Goal: Navigation & Orientation: Find specific page/section

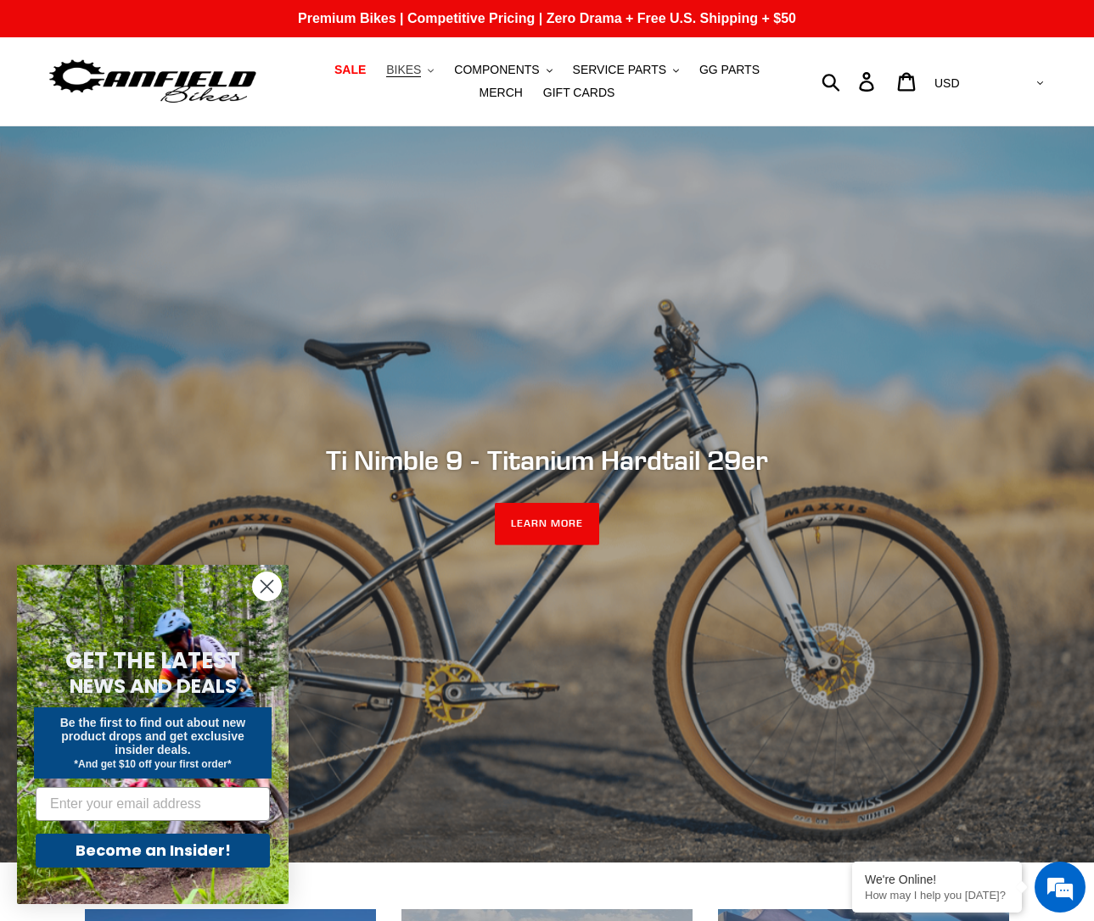
click at [383, 61] on button "BIKES .cls-1{fill:#231f20}" at bounding box center [410, 70] width 64 height 23
click at [334, 70] on span "SALE" at bounding box center [349, 70] width 31 height 14
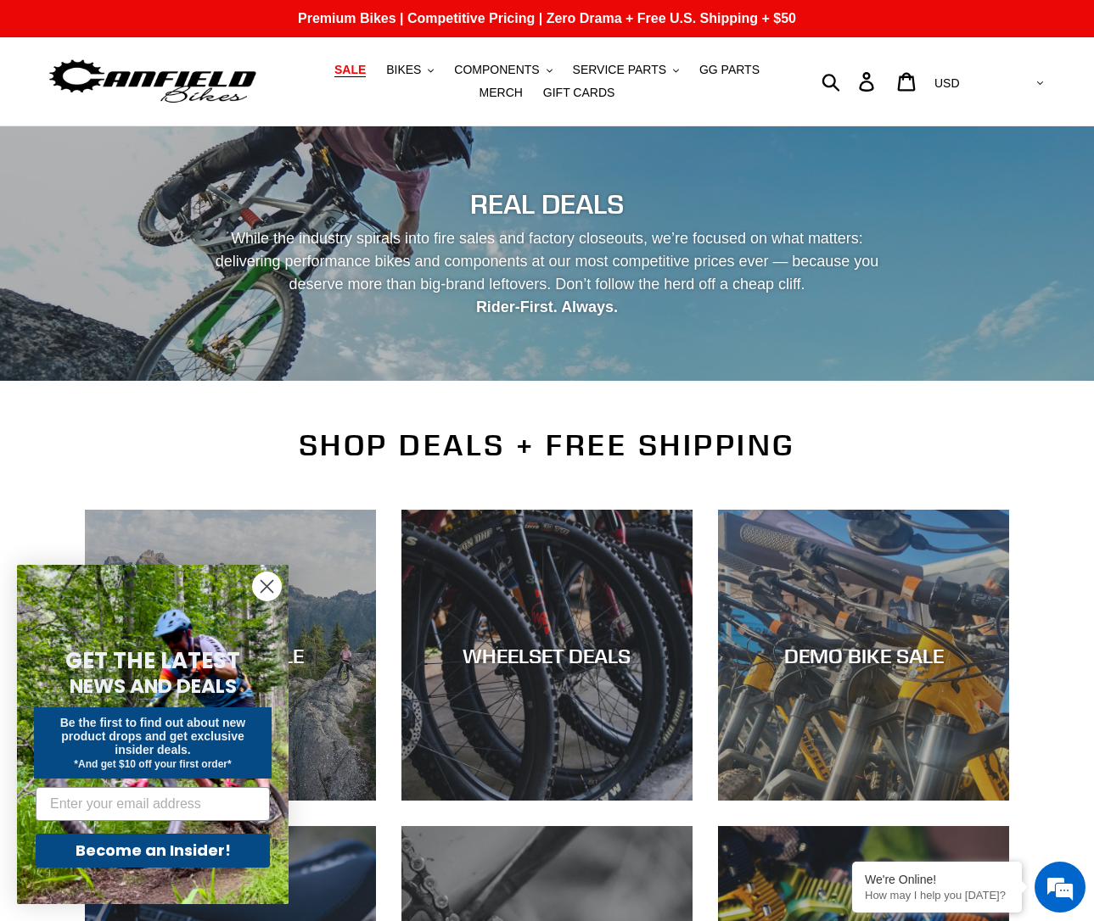
click at [259, 588] on circle "Close dialog" at bounding box center [267, 587] width 28 height 28
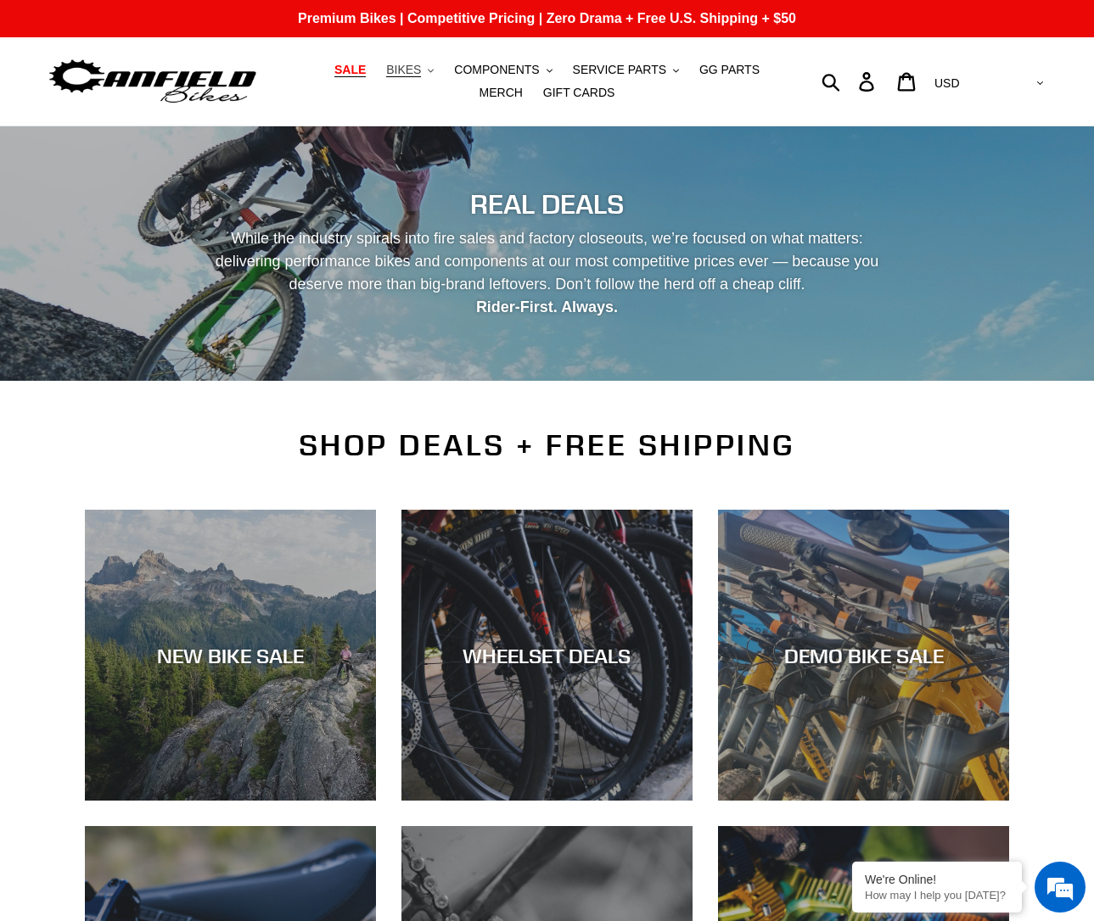
click at [396, 70] on button "BIKES .cls-1{fill:#231f20}" at bounding box center [410, 70] width 64 height 23
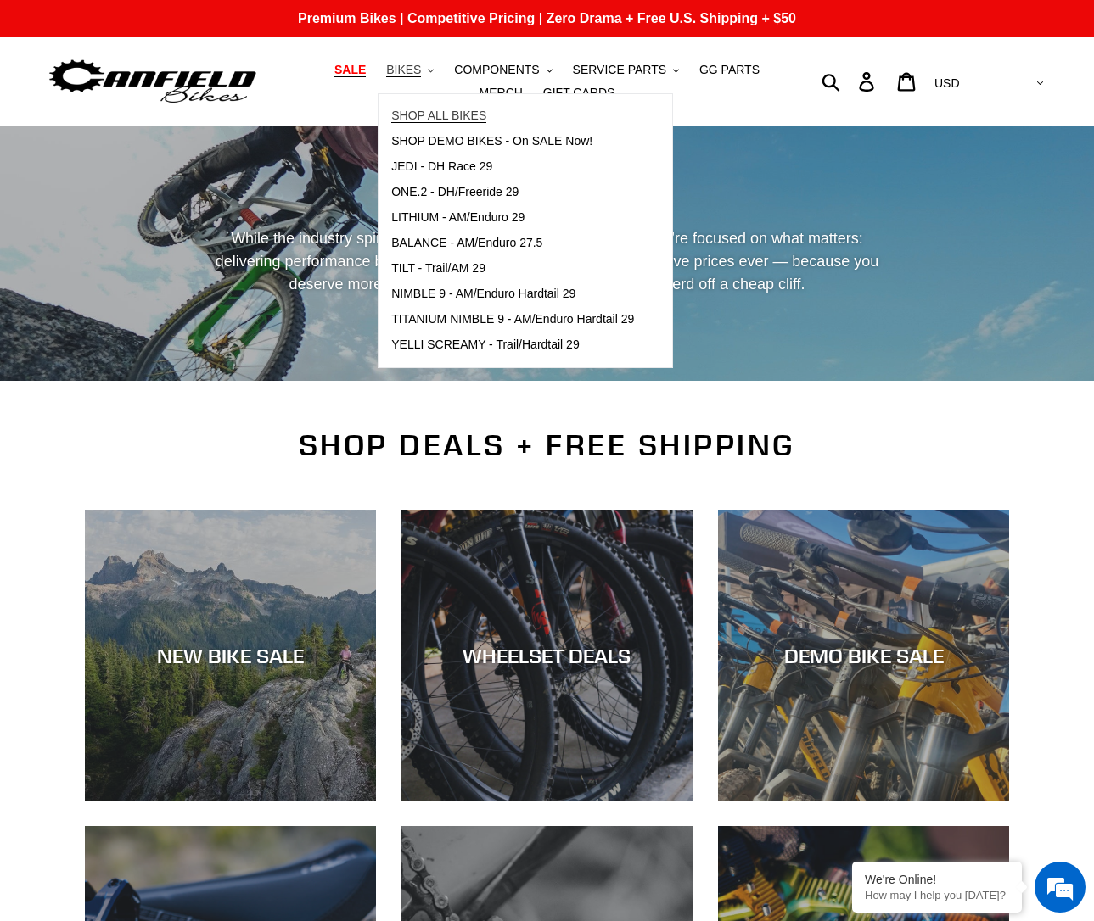
drag, startPoint x: 396, startPoint y: 70, endPoint x: 400, endPoint y: 109, distance: 39.2
click at [400, 81] on li "BIKES .cls-1{fill:#231f20} SHOP ALL BIKES SHOP DEMO BIKES - On SALE Now! JEDI -…" at bounding box center [410, 70] width 64 height 23
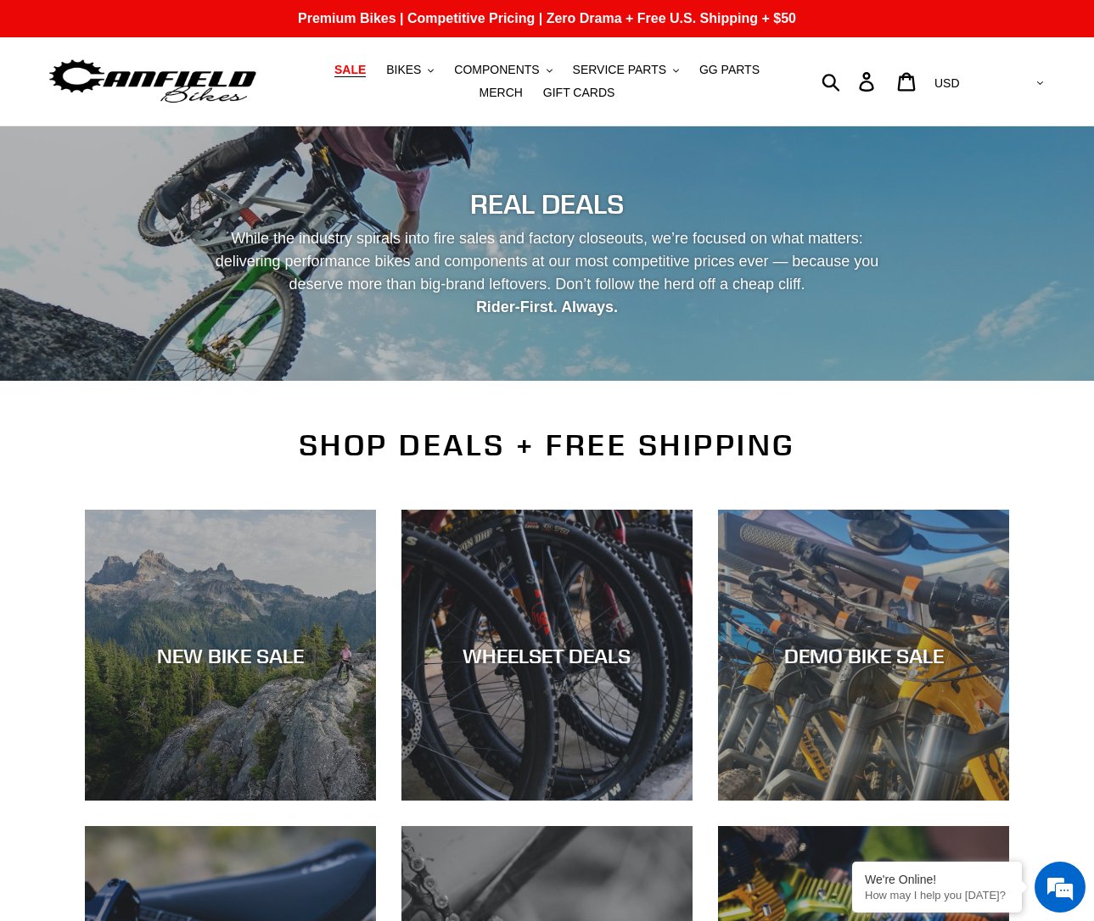
click at [379, 83] on ul "SALE BIKES .cls-1{fill:#231f20} SHOP ALL BIKES SHOP DEMO BIKES - On SALE Now! J…" at bounding box center [547, 82] width 501 height 46
click at [386, 64] on span "BIKES" at bounding box center [403, 70] width 35 height 14
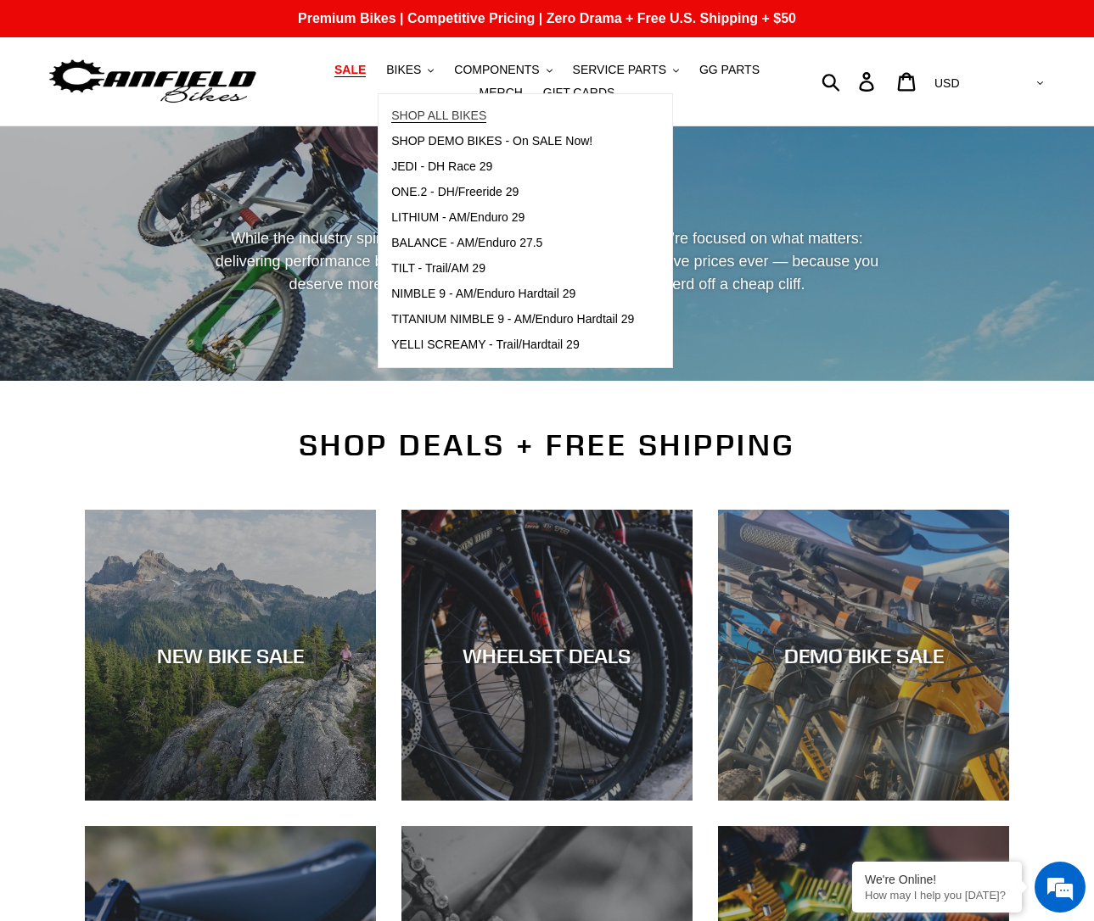
click at [391, 118] on span "SHOP ALL BIKES" at bounding box center [438, 116] width 95 height 14
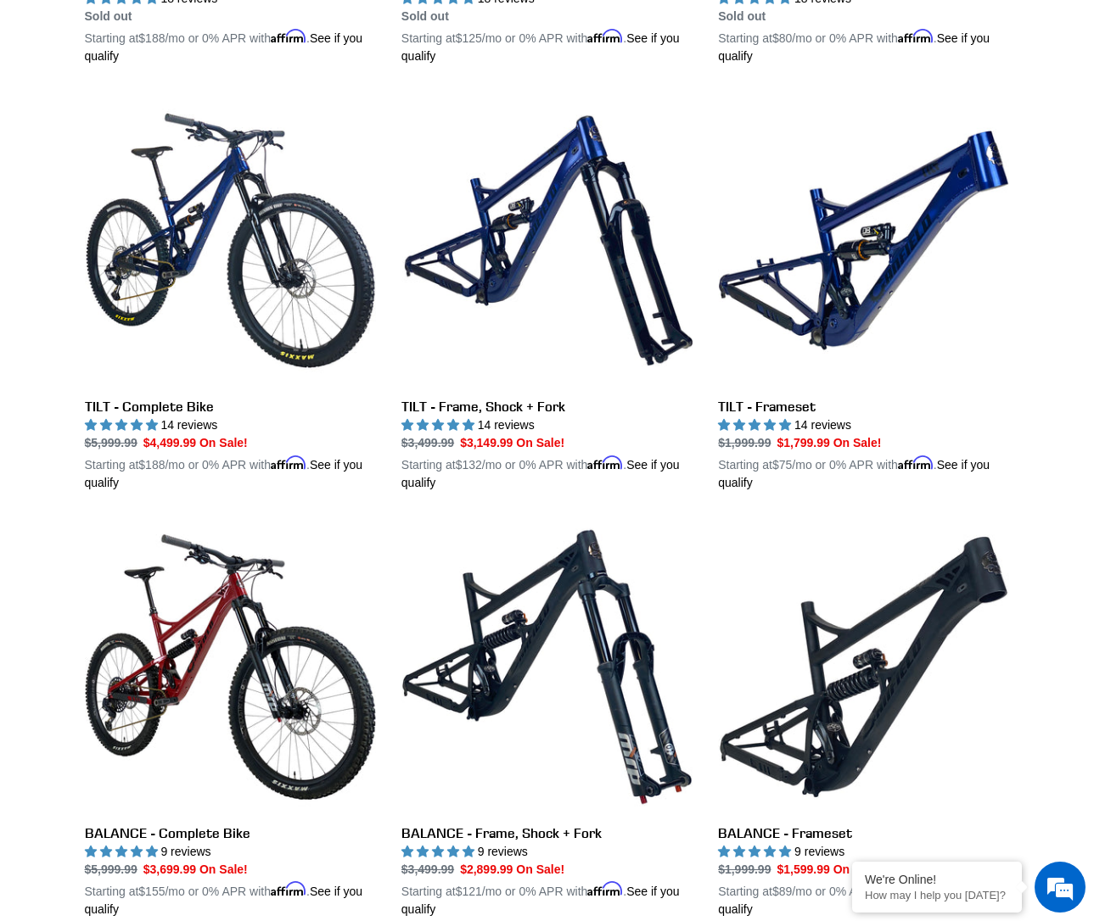
scroll to position [849, 0]
